Goal: Transaction & Acquisition: Purchase product/service

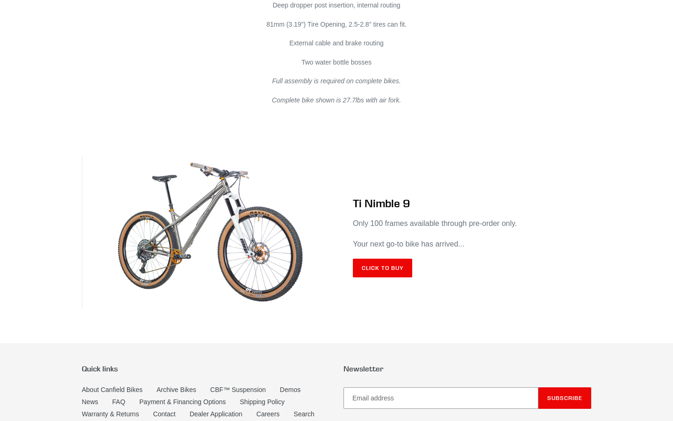
scroll to position [5427, 0]
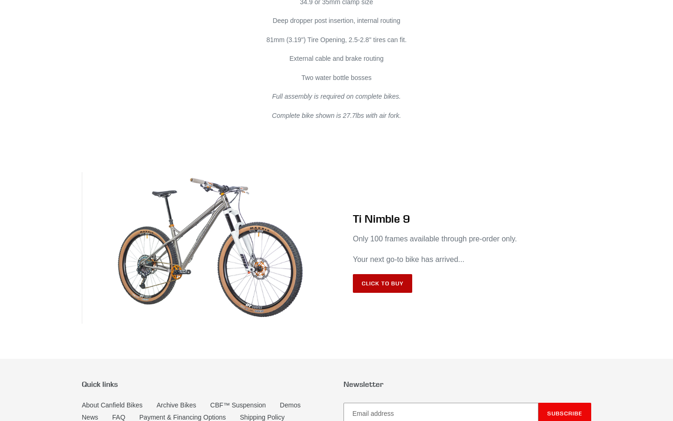
click at [393, 290] on link "Click to Buy" at bounding box center [382, 283] width 59 height 19
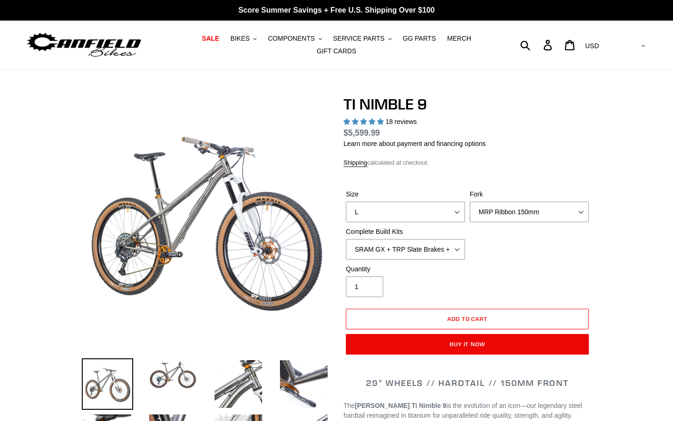
select select "highest-rating"
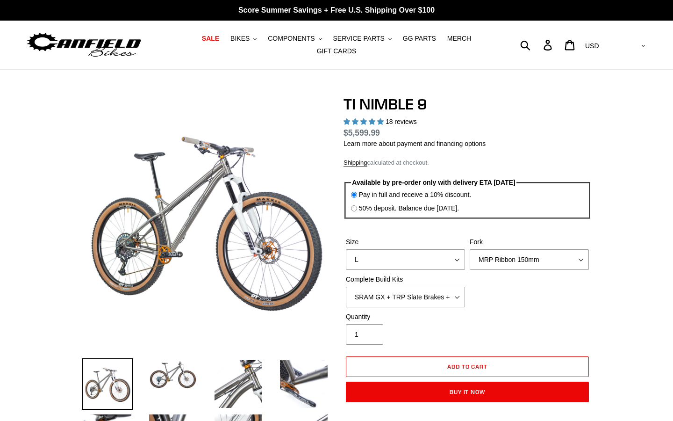
scroll to position [150, 0]
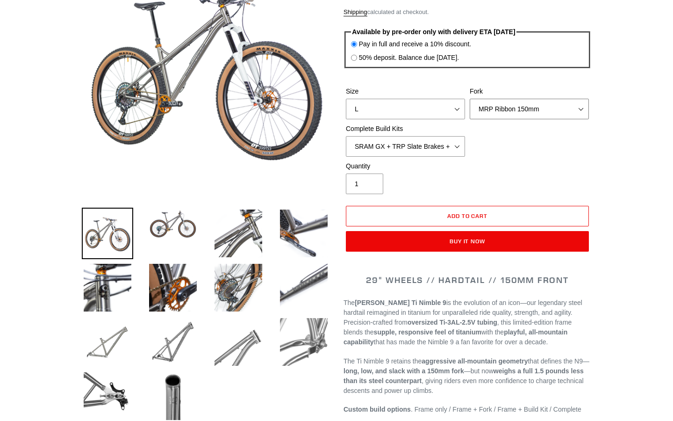
select select "Fork - None"
select select "M"
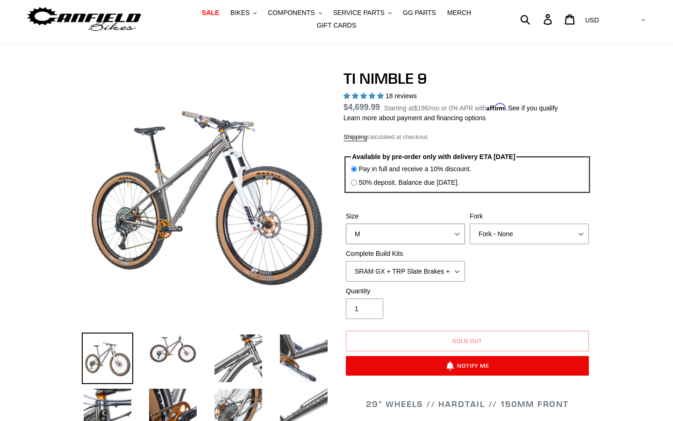
scroll to position [25, 0]
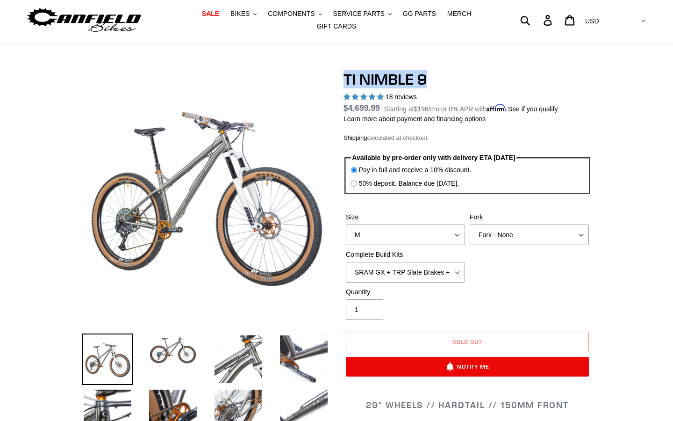
drag, startPoint x: 345, startPoint y: 79, endPoint x: 452, endPoint y: 80, distance: 106.5
click at [452, 80] on h1 "TI NIMBLE 9" at bounding box center [467, 80] width 248 height 18
copy h1 "TI NIMBLE 9"
